Goal: Information Seeking & Learning: Learn about a topic

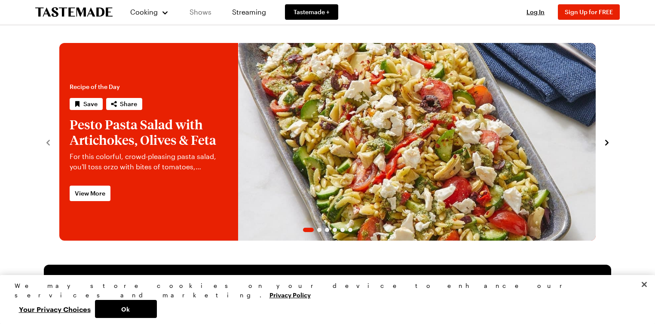
click at [203, 11] on link "Shows" at bounding box center [200, 12] width 39 height 24
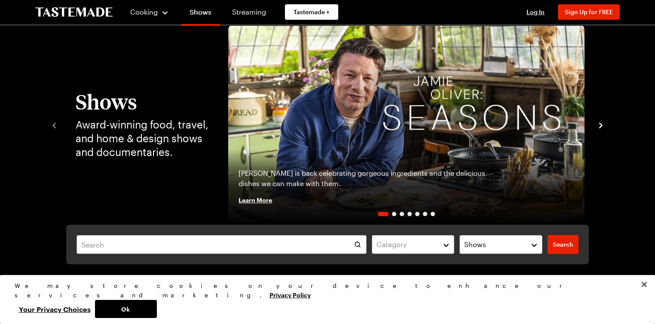
scroll to position [103, 0]
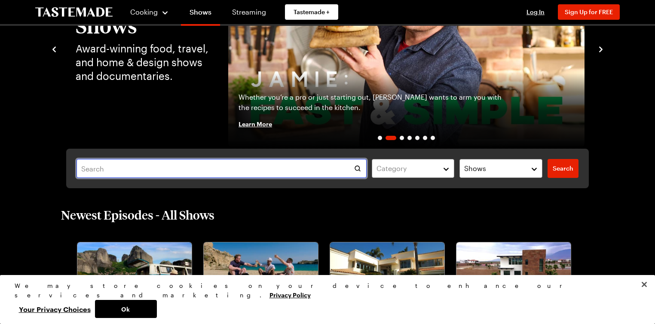
click at [110, 170] on input "text" at bounding box center [221, 168] width 290 height 19
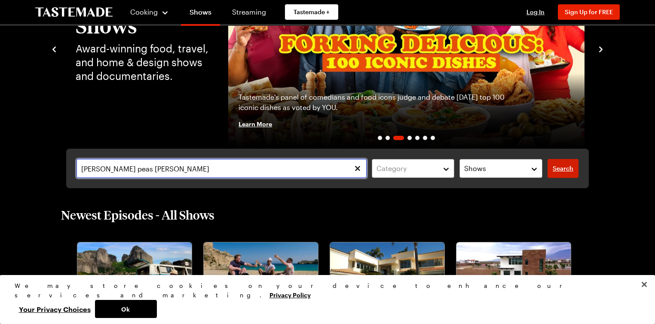
type input "[PERSON_NAME] peas [PERSON_NAME]"
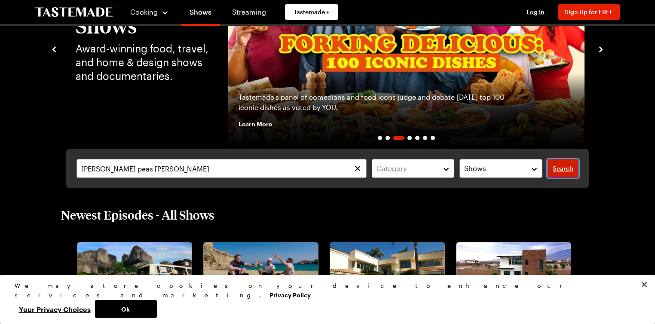
click at [564, 168] on span "Search" at bounding box center [562, 168] width 21 height 9
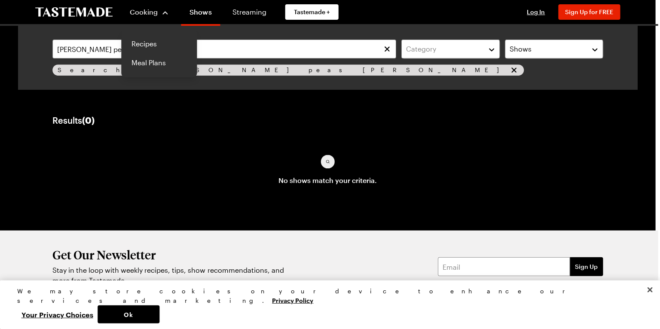
click at [143, 11] on span "Cooking" at bounding box center [144, 12] width 28 height 8
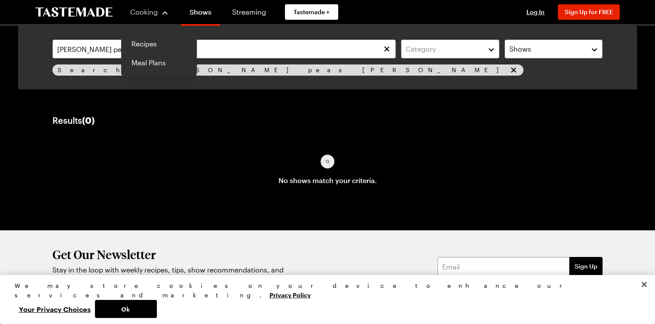
click at [151, 13] on span "Cooking" at bounding box center [143, 12] width 27 height 8
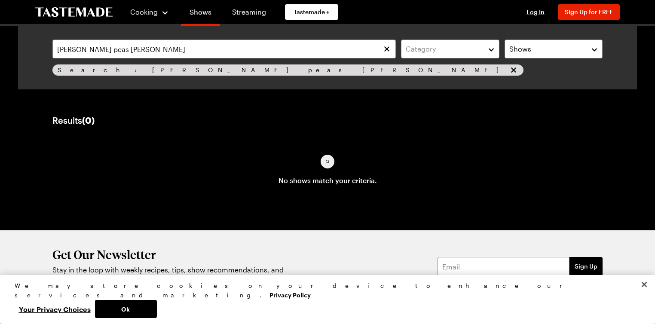
click at [202, 15] on link "Shows" at bounding box center [200, 14] width 39 height 24
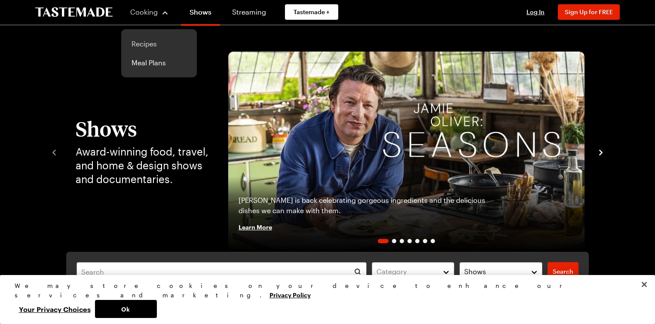
click at [136, 41] on link "Recipes" at bounding box center [158, 43] width 65 height 19
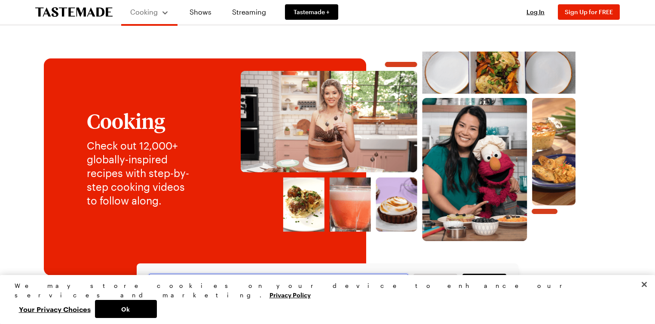
click at [216, 285] on input "text" at bounding box center [278, 283] width 259 height 19
type input "gnocchi peas bacon"
click at [477, 282] on span "Search" at bounding box center [484, 283] width 21 height 9
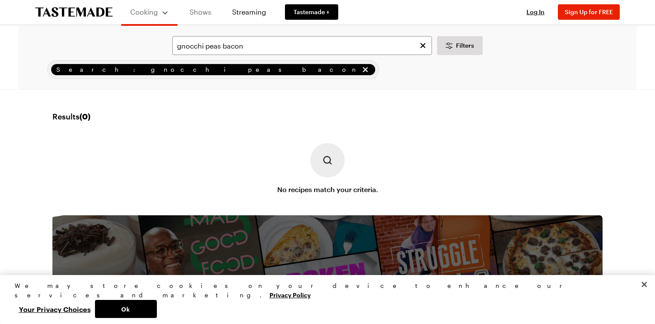
click at [204, 15] on link "Shows" at bounding box center [200, 12] width 39 height 24
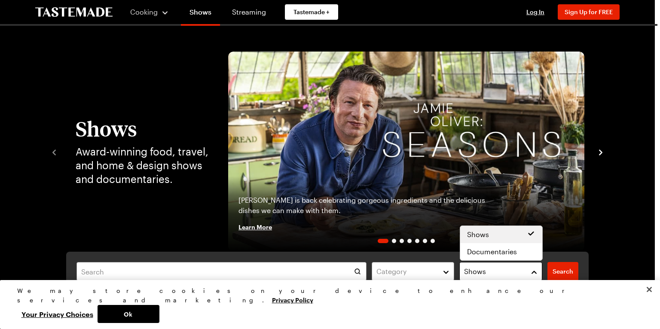
click at [533, 271] on button "Shows" at bounding box center [500, 271] width 83 height 19
click at [109, 270] on div "Category Shows Search Search" at bounding box center [327, 272] width 522 height 40
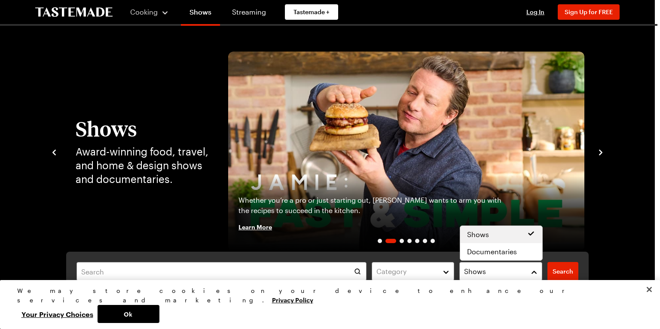
click at [79, 277] on div "Category Shows Search Search" at bounding box center [327, 272] width 522 height 40
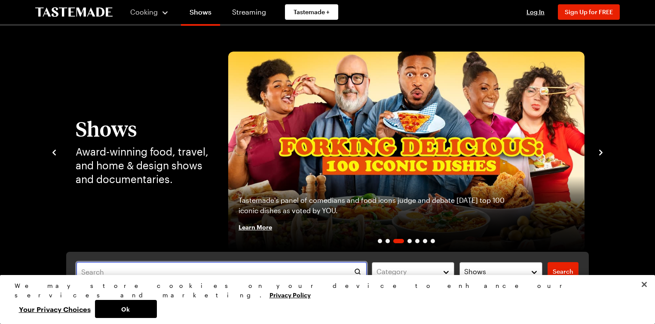
click at [86, 271] on input "text" at bounding box center [221, 271] width 290 height 19
type input "[PERSON_NAME]"
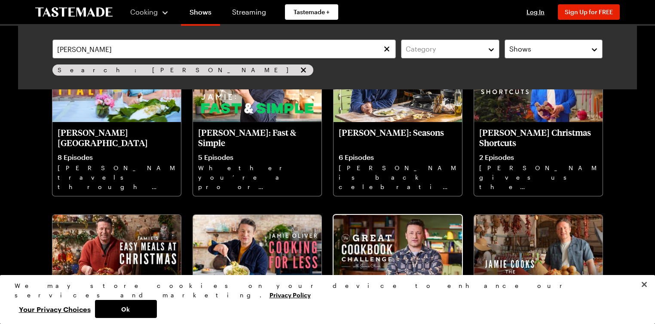
scroll to position [206, 0]
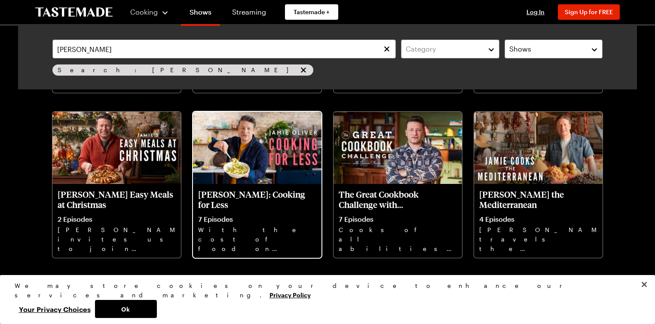
click at [284, 171] on img at bounding box center [257, 148] width 128 height 72
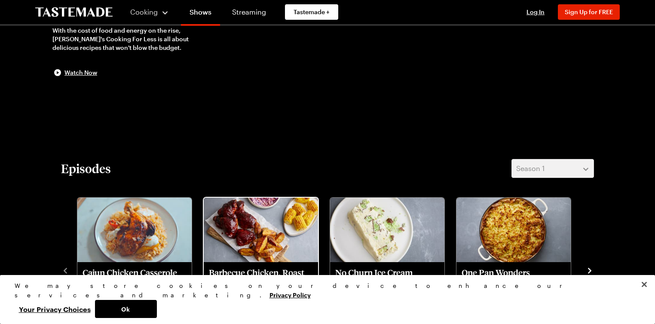
scroll to position [206, 0]
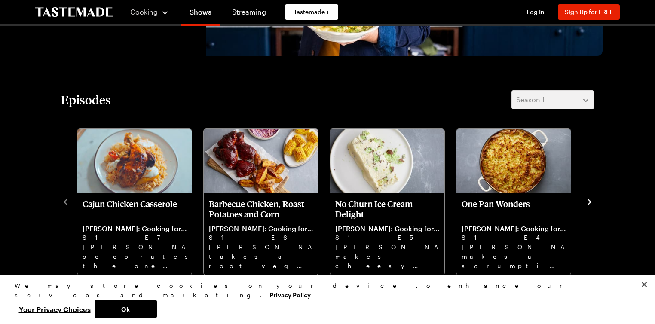
click at [591, 200] on icon "navigate to next item" at bounding box center [589, 202] width 9 height 9
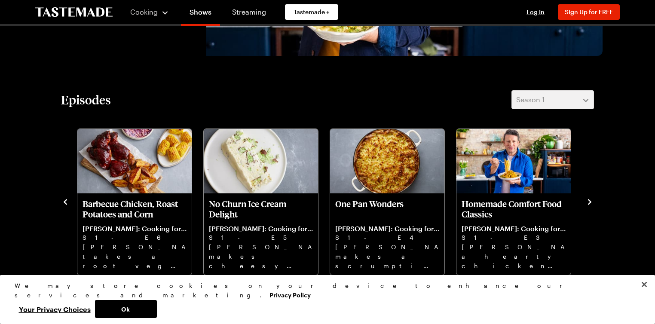
click at [591, 200] on icon "navigate to next item" at bounding box center [589, 202] width 9 height 9
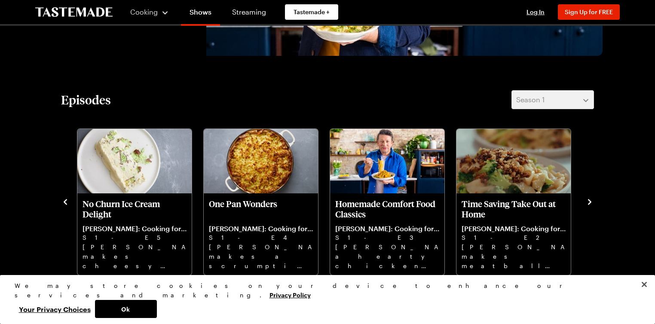
click at [588, 202] on icon "navigate to next item" at bounding box center [589, 202] width 9 height 9
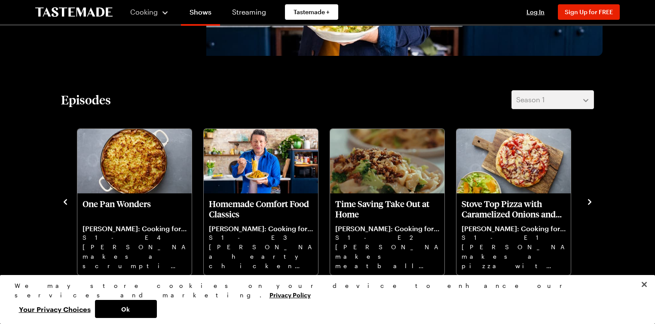
click at [588, 202] on icon "navigate to next item" at bounding box center [589, 202] width 9 height 9
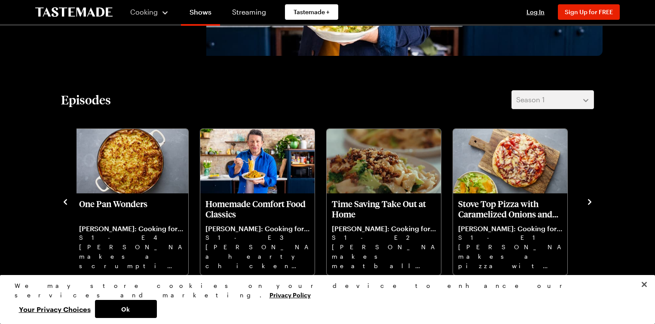
click at [588, 202] on icon "navigate to next item" at bounding box center [589, 202] width 9 height 9
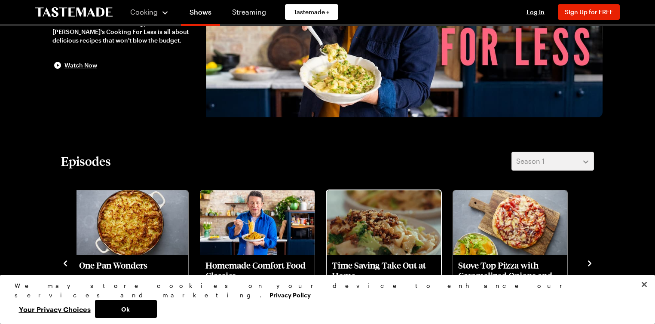
scroll to position [34, 0]
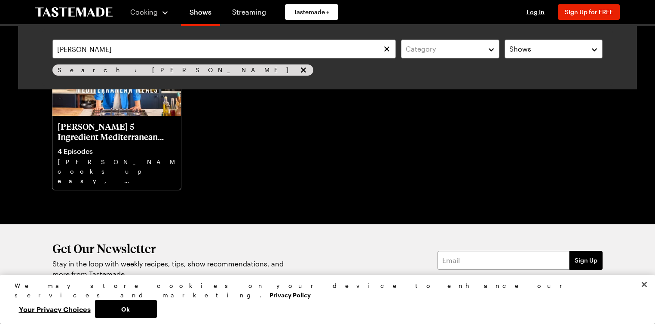
scroll to position [497, 0]
